Goal: Task Accomplishment & Management: Complete application form

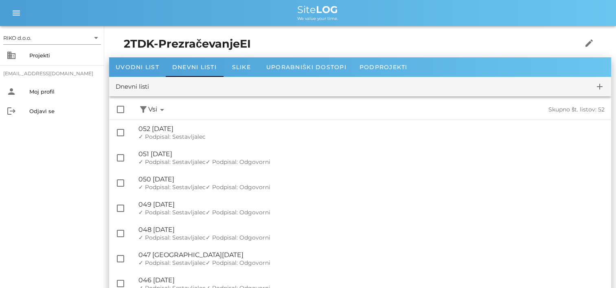
click at [159, 42] on h1 "2TDK-PrezračevanjeEI" at bounding box center [340, 44] width 433 height 17
click at [23, 62] on div "business Projekti" at bounding box center [52, 56] width 104 height 20
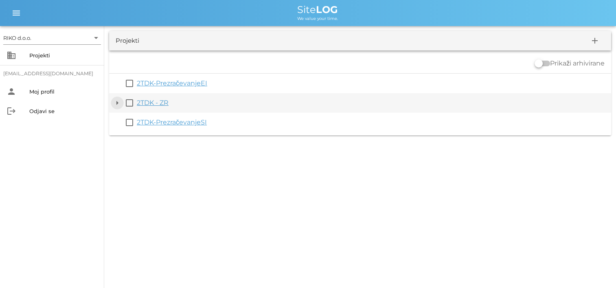
click at [119, 107] on button "arrow_drop_down" at bounding box center [117, 103] width 10 height 10
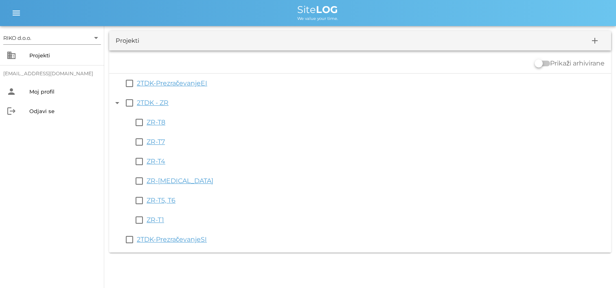
click at [159, 144] on link "ZR-T7" at bounding box center [156, 142] width 18 height 8
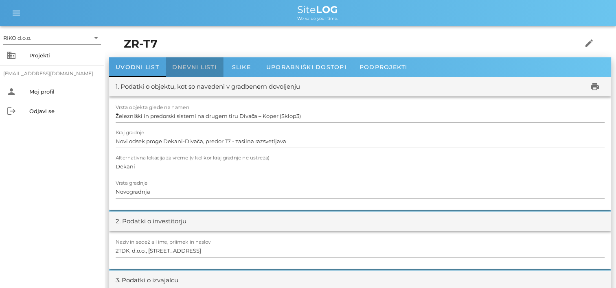
click at [186, 73] on div "Dnevni listi" at bounding box center [194, 67] width 57 height 20
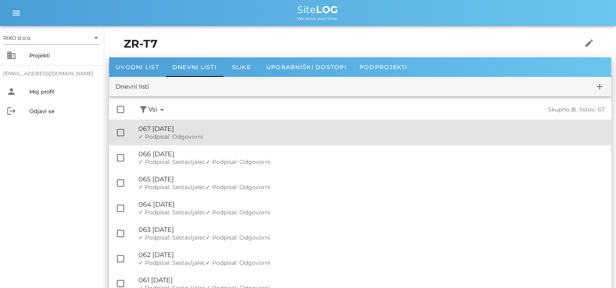
click at [203, 133] on div "🔏 067 torek, 09.09.2025 ✓ Podpisal: Nadzornik ✓ Podpisal: Sestavljalec ✓ Podpis…" at bounding box center [371, 132] width 466 height 25
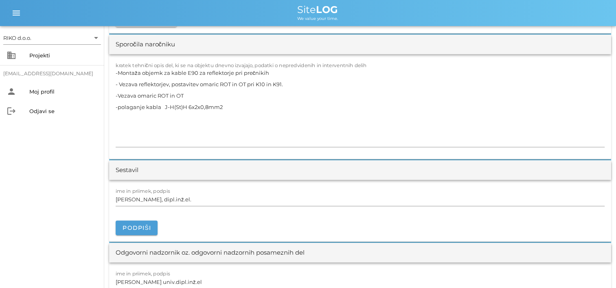
scroll to position [855, 0]
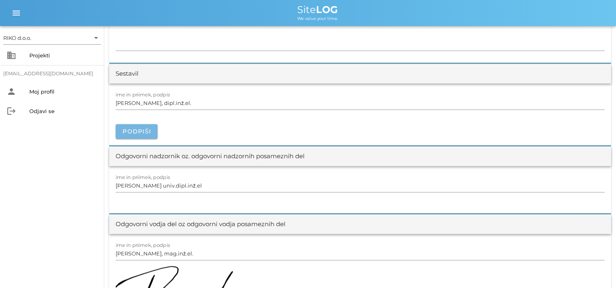
click at [148, 129] on span "Podpiši" at bounding box center [136, 131] width 29 height 7
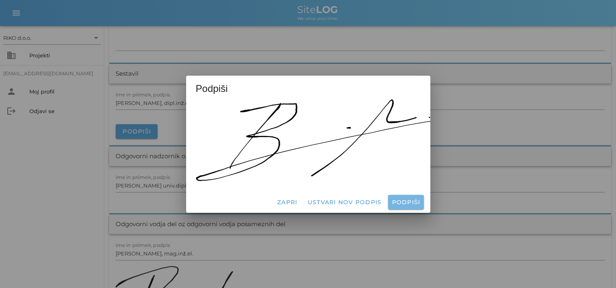
click at [420, 200] on span "Podpiši" at bounding box center [405, 202] width 29 height 7
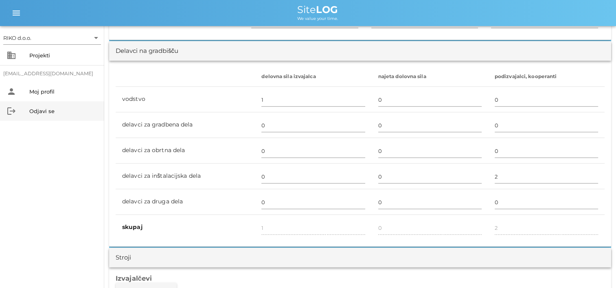
scroll to position [41, 0]
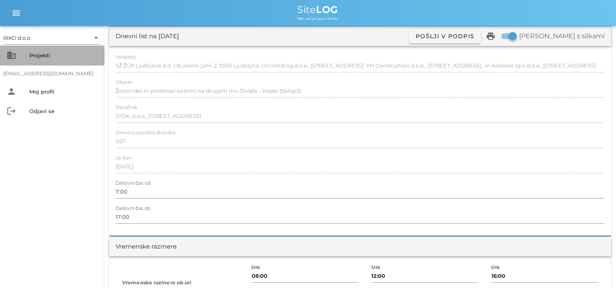
click at [32, 53] on div "Projekti" at bounding box center [63, 55] width 68 height 7
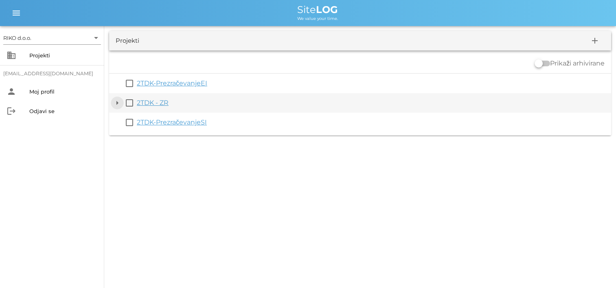
drag, startPoint x: 116, startPoint y: 101, endPoint x: 123, endPoint y: 103, distance: 7.0
click at [116, 101] on button "arrow_drop_down" at bounding box center [117, 103] width 10 height 10
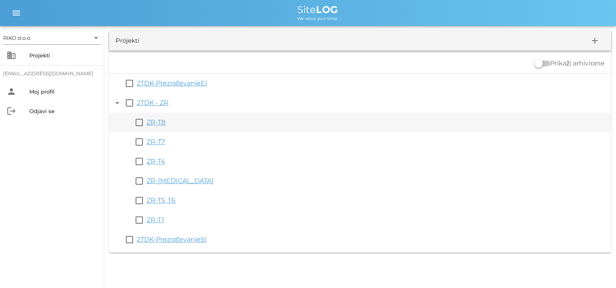
click at [155, 123] on link "ZR-T8" at bounding box center [156, 123] width 19 height 8
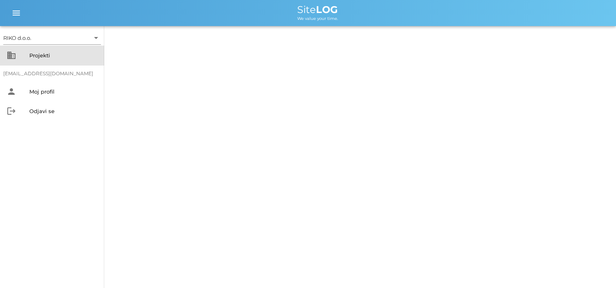
click at [33, 60] on div "Projekti" at bounding box center [63, 55] width 68 height 13
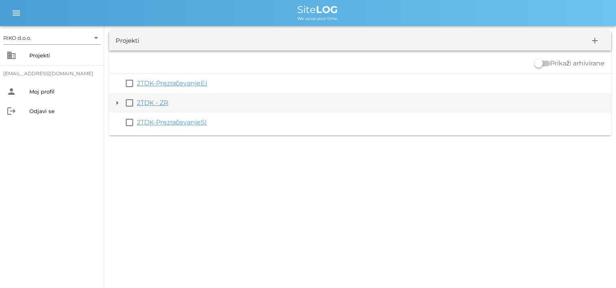
click at [116, 104] on button "arrow_drop_down" at bounding box center [117, 103] width 10 height 10
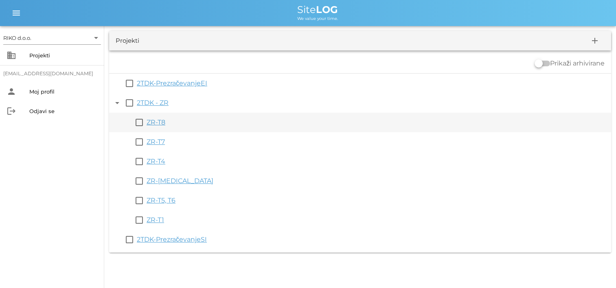
click at [161, 124] on link "ZR-T8" at bounding box center [156, 123] width 19 height 8
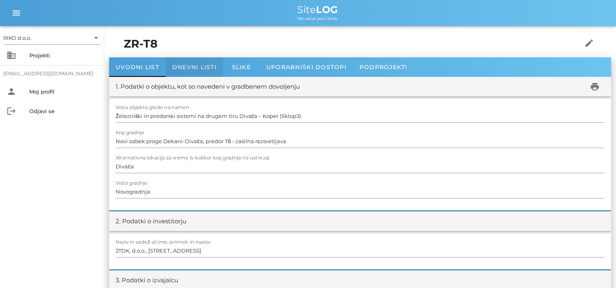
click at [203, 65] on span "Dnevni listi" at bounding box center [194, 67] width 44 height 7
